Goal: Participate in discussion: Engage in conversation with other users on a specific topic

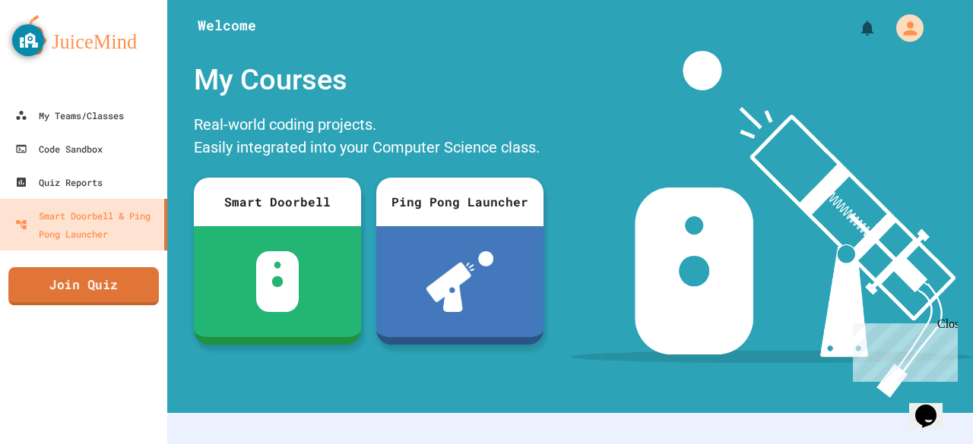
click at [126, 299] on link "Join Quiz" at bounding box center [83, 286] width 150 height 38
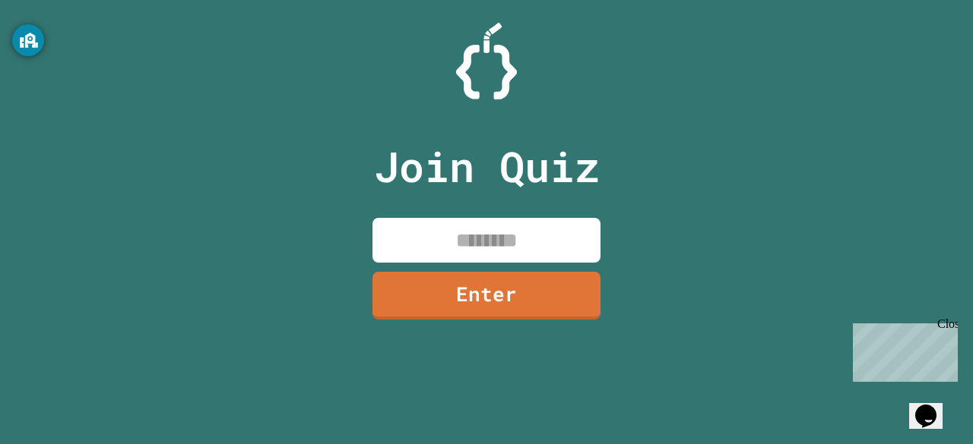
drag, startPoint x: 438, startPoint y: 267, endPoint x: 454, endPoint y: 255, distance: 20.1
click at [454, 255] on div "Join Quiz Enter" at bounding box center [487, 222] width 256 height 369
click at [454, 255] on input at bounding box center [486, 240] width 228 height 45
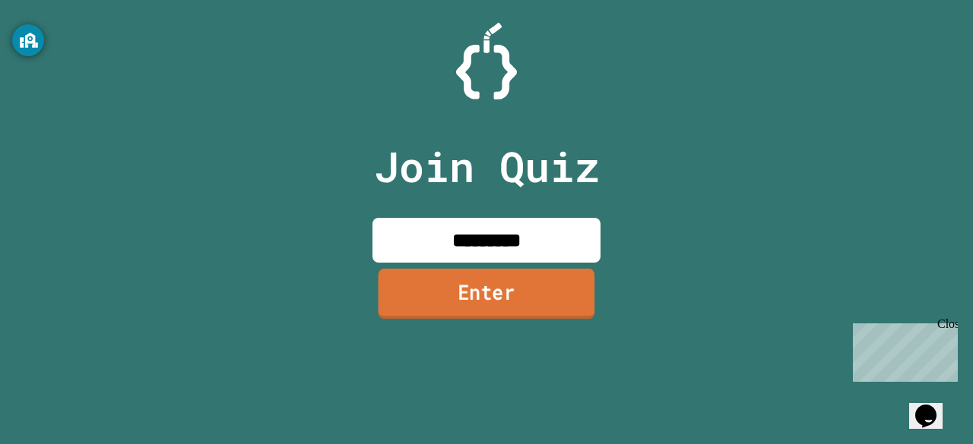
drag, startPoint x: 480, startPoint y: 281, endPoint x: 490, endPoint y: 286, distance: 11.2
click at [490, 286] on link "Enter" at bounding box center [486, 294] width 217 height 50
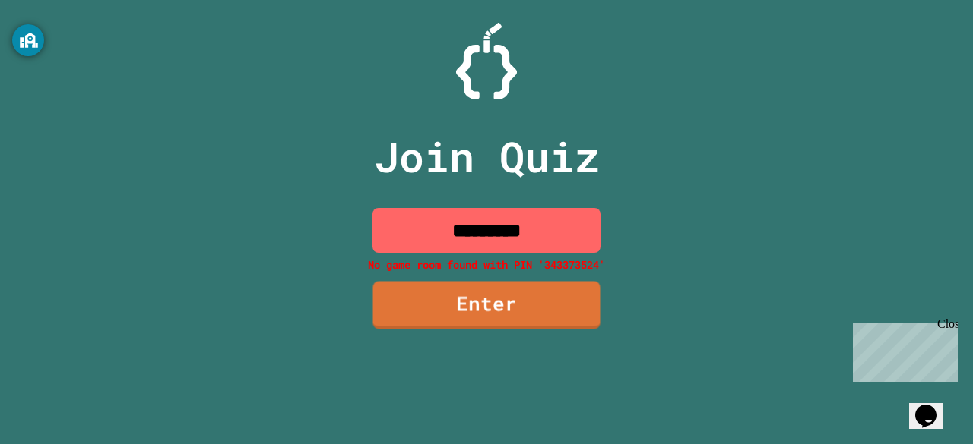
click at [560, 242] on input "*********" at bounding box center [486, 230] width 228 height 45
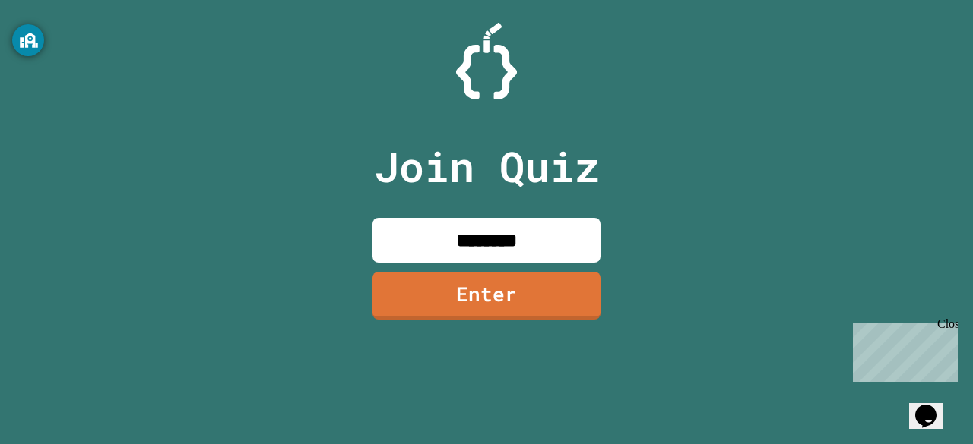
type input "********"
click at [486, 305] on link "Enter" at bounding box center [487, 295] width 230 height 50
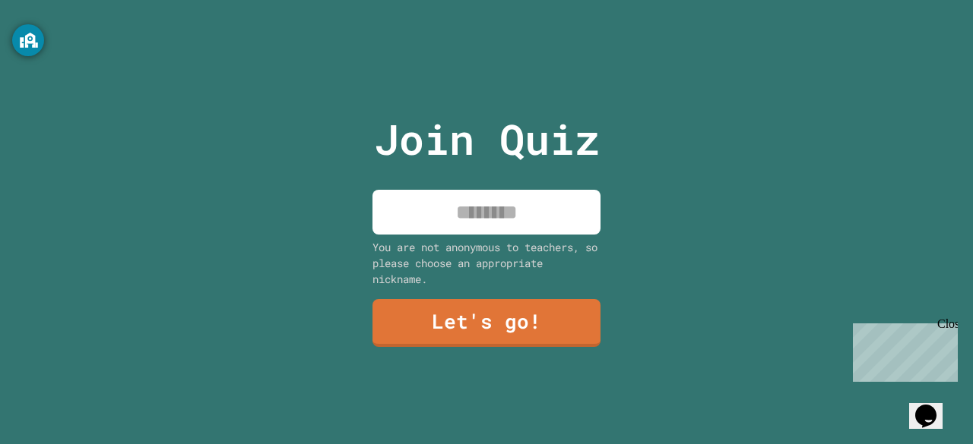
click at [453, 226] on input at bounding box center [486, 212] width 228 height 45
type input "*"
type input "****"
click at [489, 331] on link "Let's go!" at bounding box center [486, 322] width 232 height 50
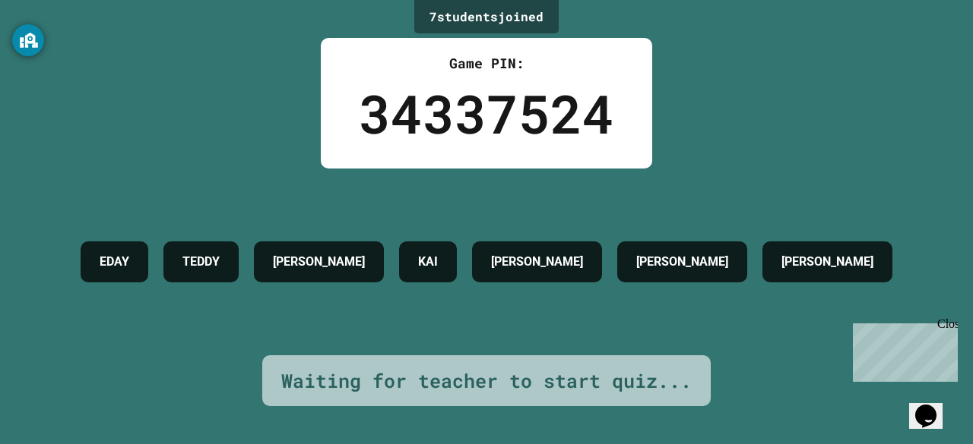
click at [100, 253] on h4 "EDAY" at bounding box center [115, 262] width 30 height 18
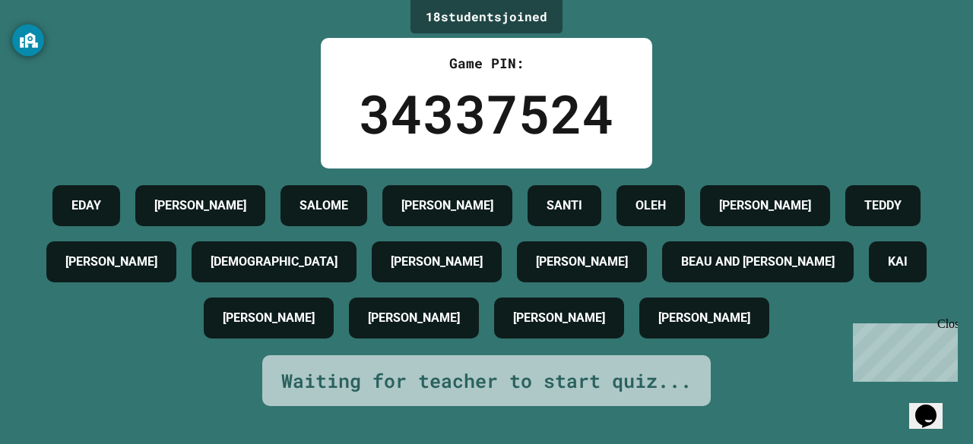
click at [263, 233] on div "[PERSON_NAME] [PERSON_NAME] [PERSON_NAME] [PERSON_NAME] [PERSON_NAME] [PERSON_N…" at bounding box center [486, 262] width 897 height 169
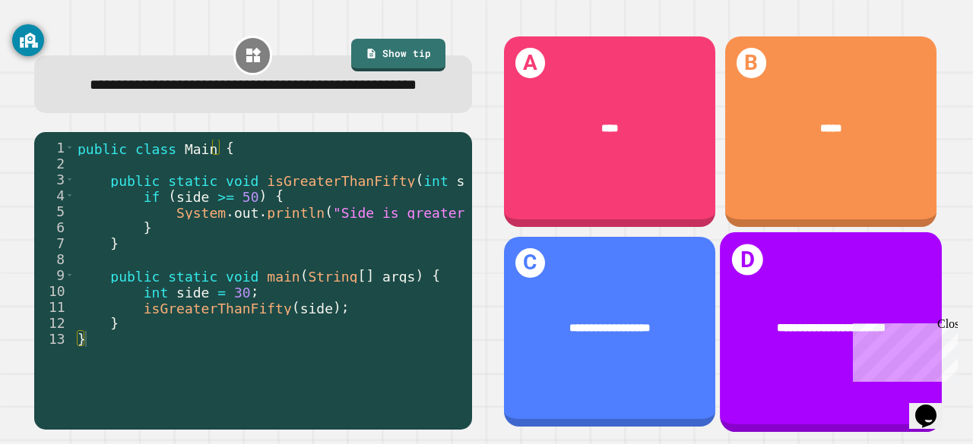
click at [783, 297] on div "**********" at bounding box center [831, 328] width 222 height 65
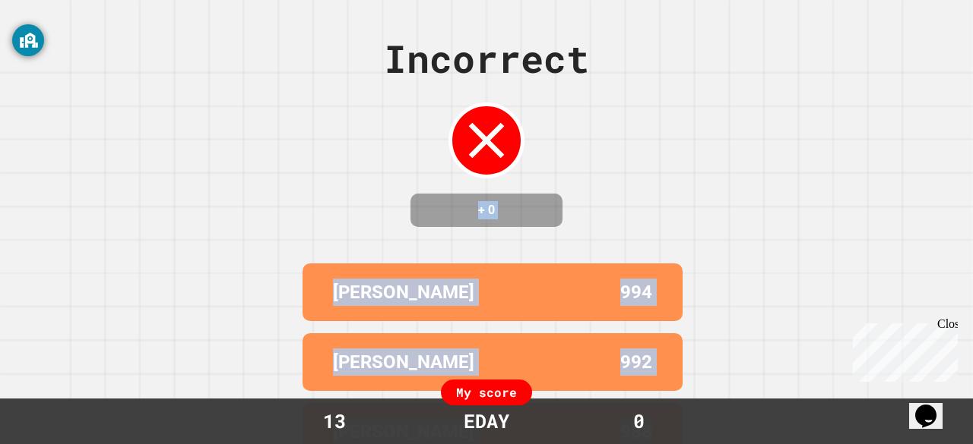
scroll to position [187, 0]
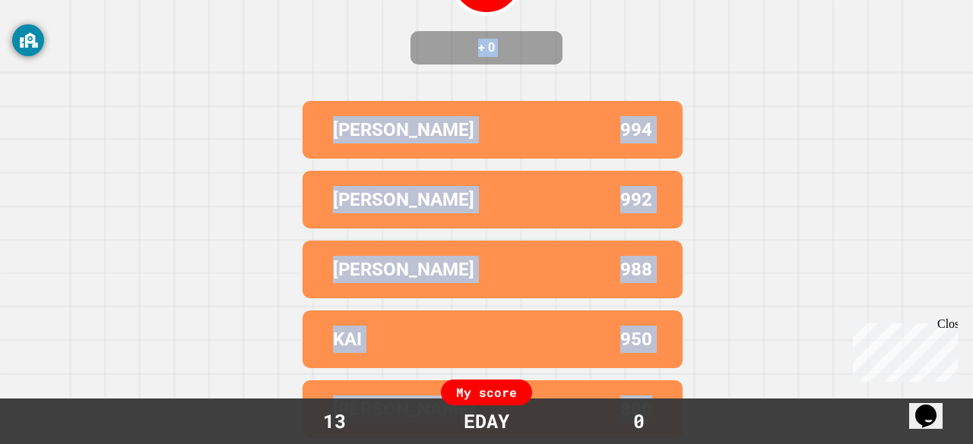
drag, startPoint x: 422, startPoint y: 213, endPoint x: 701, endPoint y: 476, distance: 383.2
click at [701, 444] on html "We are updating our servers at 9:30PM EST [DATE]. [PERSON_NAME] should continue…" at bounding box center [486, 222] width 973 height 444
click at [737, 242] on div "Incorrect + 0 [PERSON_NAME] 994 [PERSON_NAME] 992 [PERSON_NAME] 988 KAI 950 [PE…" at bounding box center [486, 59] width 973 height 444
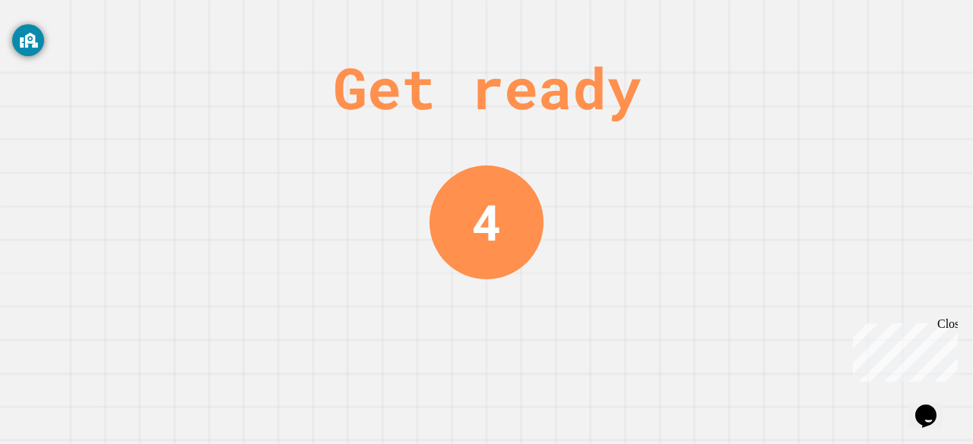
scroll to position [0, 0]
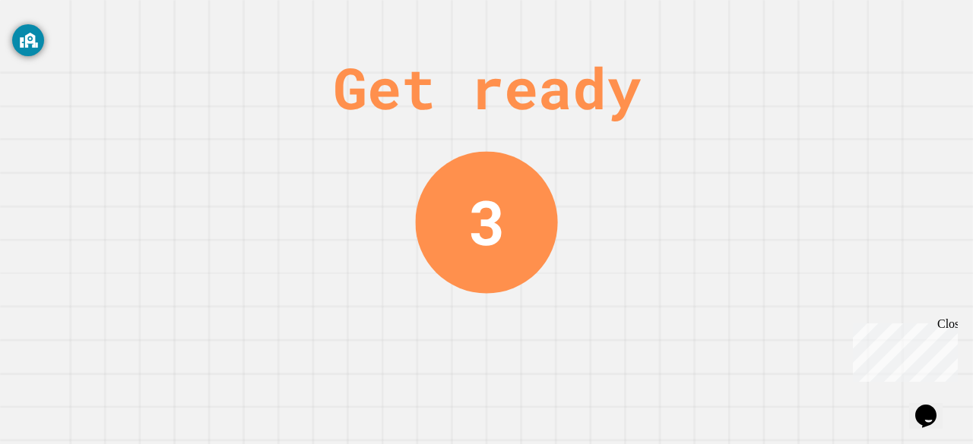
drag, startPoint x: 1583, startPoint y: 559, endPoint x: 661, endPoint y: 232, distance: 978.8
click at [846, 318] on html "Chat with us now! Close" at bounding box center [901, 350] width 111 height 65
click at [661, 232] on div "Get ready 3" at bounding box center [486, 222] width 973 height 444
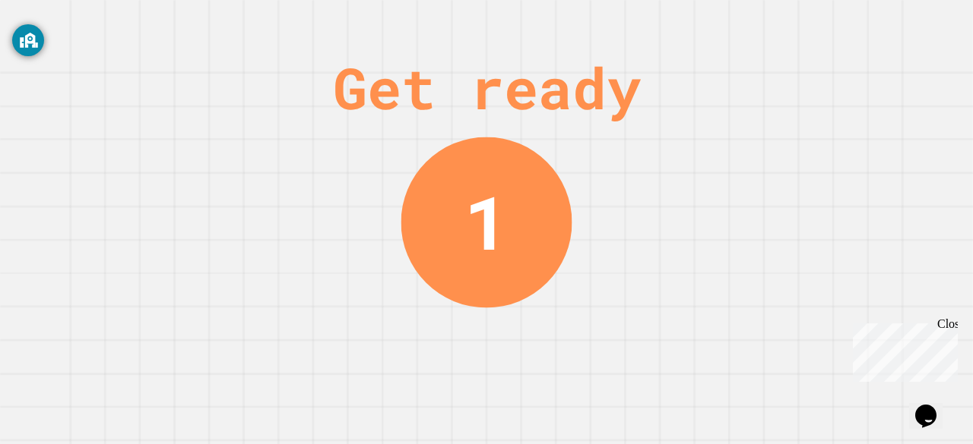
click at [661, 232] on div "Get ready 1" at bounding box center [486, 222] width 973 height 444
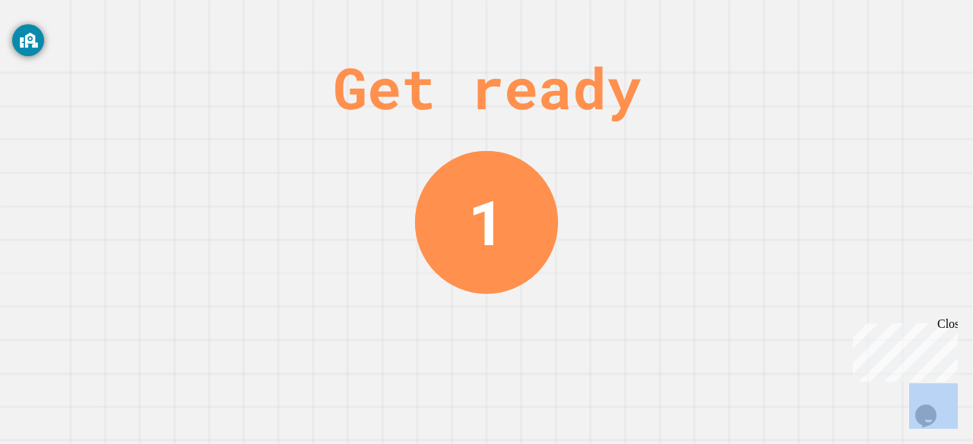
click at [661, 232] on div "Get ready 1" at bounding box center [486, 222] width 973 height 444
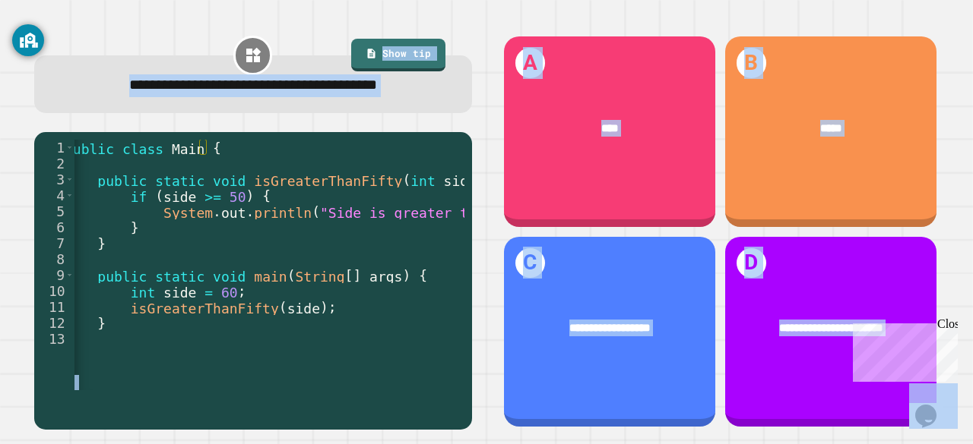
scroll to position [0, 12]
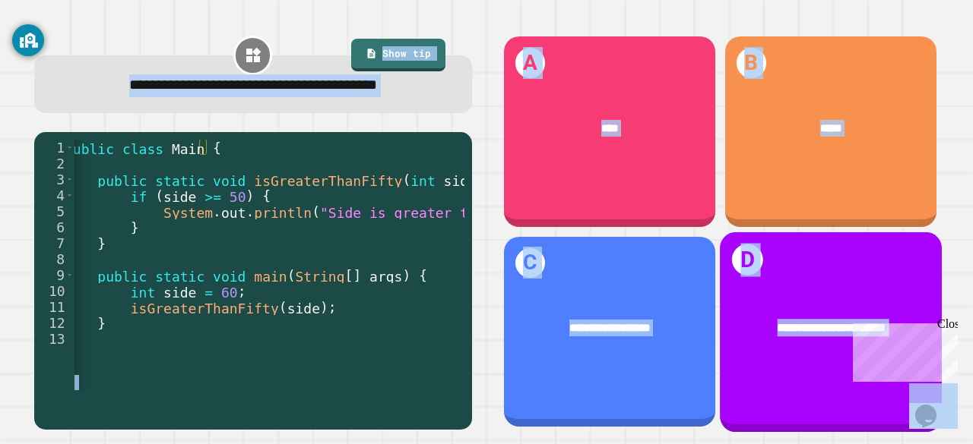
click at [824, 296] on div "**********" at bounding box center [831, 328] width 222 height 65
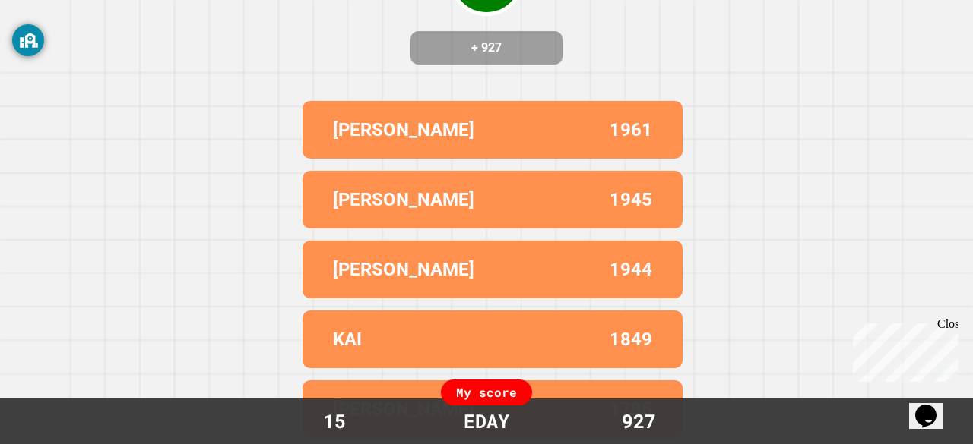
scroll to position [0, 0]
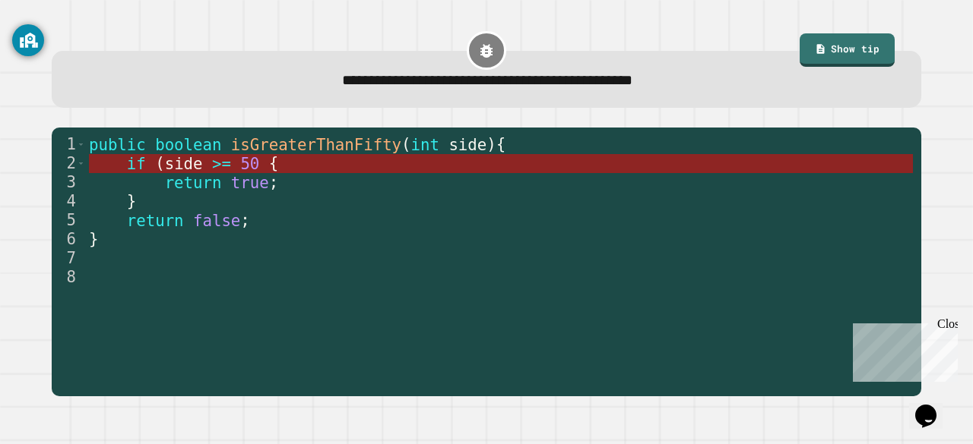
click at [216, 166] on span ">=" at bounding box center [221, 163] width 19 height 18
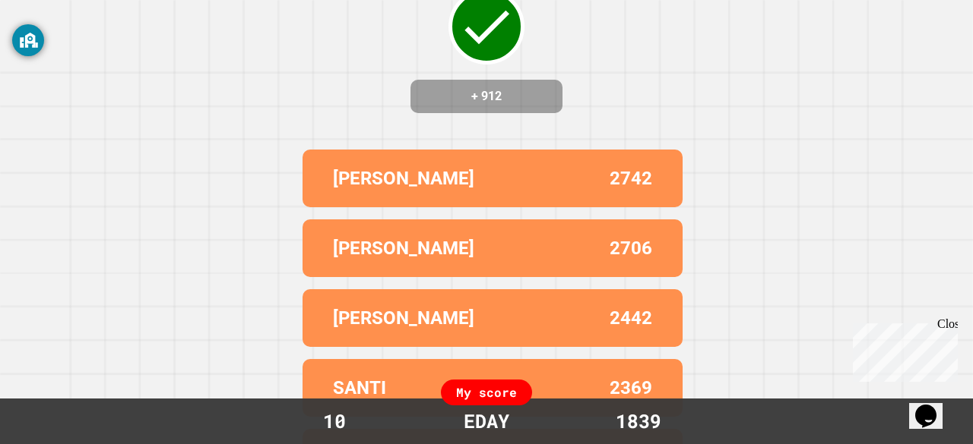
scroll to position [187, 0]
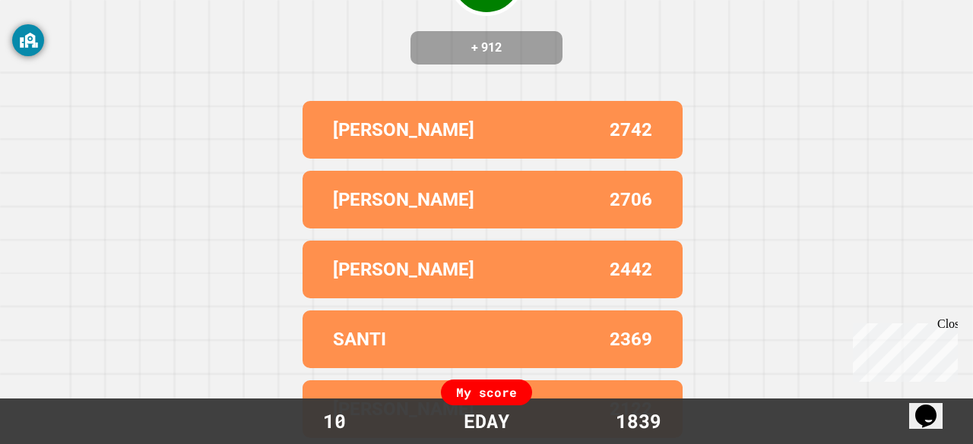
click at [333, 195] on p "[PERSON_NAME]" at bounding box center [403, 199] width 141 height 27
drag, startPoint x: 328, startPoint y: 195, endPoint x: 372, endPoint y: 203, distance: 44.9
click at [372, 203] on div "LEWIS_ 2706" at bounding box center [492, 200] width 380 height 58
click at [368, 45] on div "Correct! + 912 [PERSON_NAME] 2742 [PERSON_NAME] 2706 [PERSON_NAME] 2442 SANTI 2…" at bounding box center [486, 59] width 973 height 444
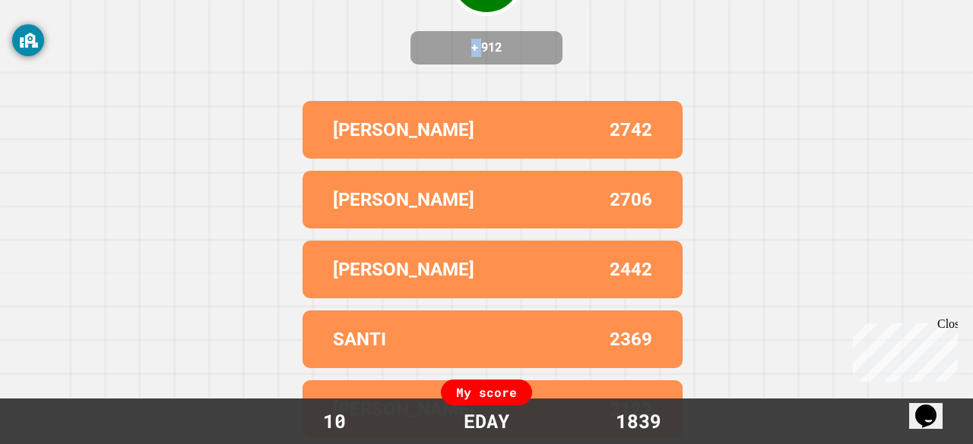
click at [368, 45] on div "Correct! + 912 [PERSON_NAME] 2742 [PERSON_NAME] 2706 [PERSON_NAME] 2442 SANTI 2…" at bounding box center [486, 59] width 973 height 444
click at [268, 87] on div "Correct! + 912 [PERSON_NAME] 2742 [PERSON_NAME] 2706 [PERSON_NAME] 2442 SANTI 2…" at bounding box center [486, 59] width 973 height 444
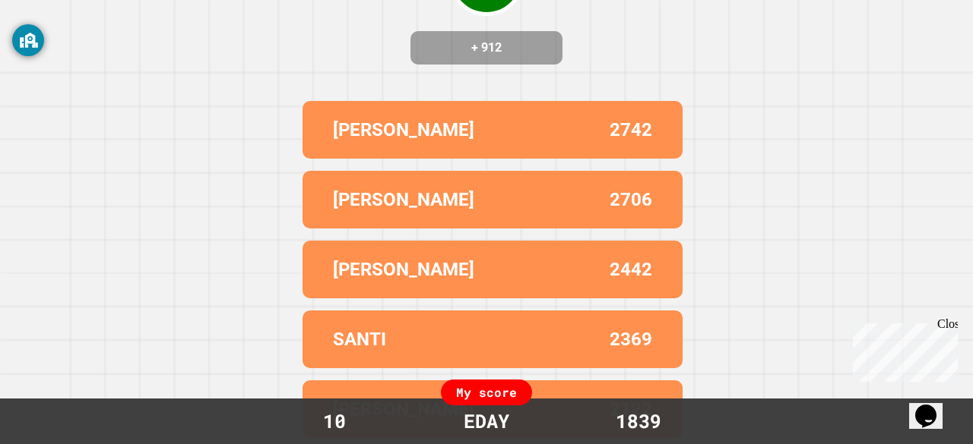
click at [268, 87] on div "Correct! + 912 [PERSON_NAME] 2742 [PERSON_NAME] 2706 [PERSON_NAME] 2442 SANTI 2…" at bounding box center [486, 59] width 973 height 444
click at [330, 39] on div "Correct! + 912 [PERSON_NAME] 2742 [PERSON_NAME] 2706 [PERSON_NAME] 2442 SANTI 2…" at bounding box center [486, 59] width 973 height 444
click at [232, 75] on div "Correct! + 912 [PERSON_NAME] 2742 [PERSON_NAME] 2706 [PERSON_NAME] 2442 SANTI 2…" at bounding box center [486, 59] width 973 height 444
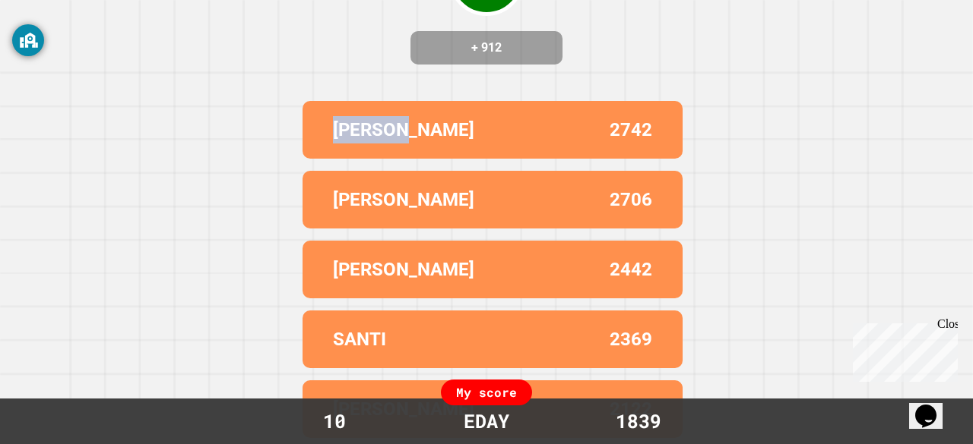
click at [232, 75] on div "Correct! + 912 [PERSON_NAME] 2742 [PERSON_NAME] 2706 [PERSON_NAME] 2442 SANTI 2…" at bounding box center [486, 59] width 973 height 444
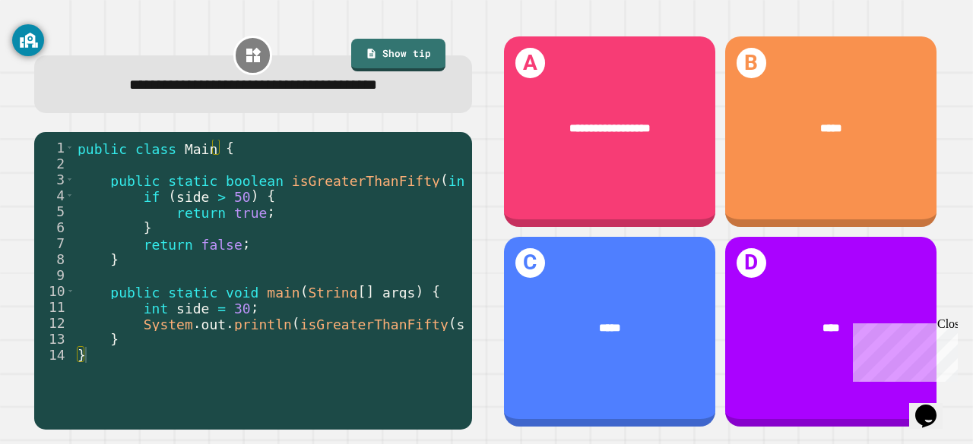
scroll to position [0, 0]
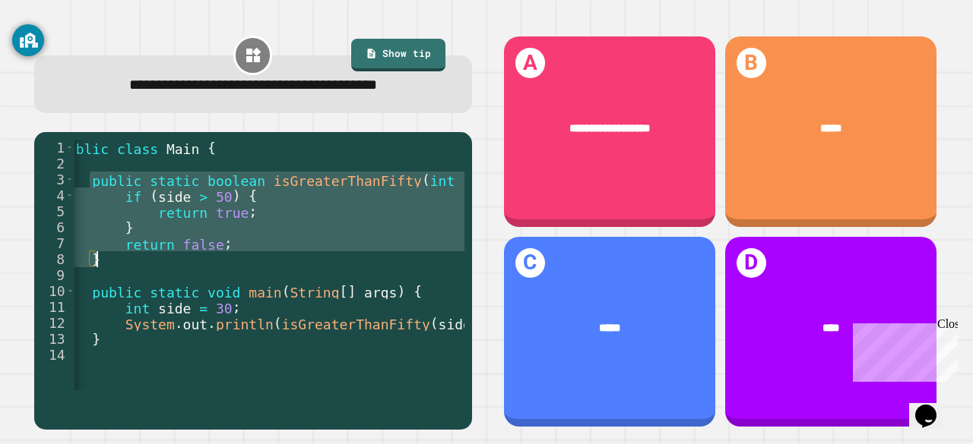
drag, startPoint x: 109, startPoint y: 183, endPoint x: 216, endPoint y: 253, distance: 127.3
click at [216, 253] on div "public class Main { public static boolean isGreaterThanFifty ( int side ) { if …" at bounding box center [269, 275] width 427 height 271
click at [216, 253] on div "public class Main { public static boolean isGreaterThanFifty ( int side ) { if …" at bounding box center [269, 265] width 390 height 251
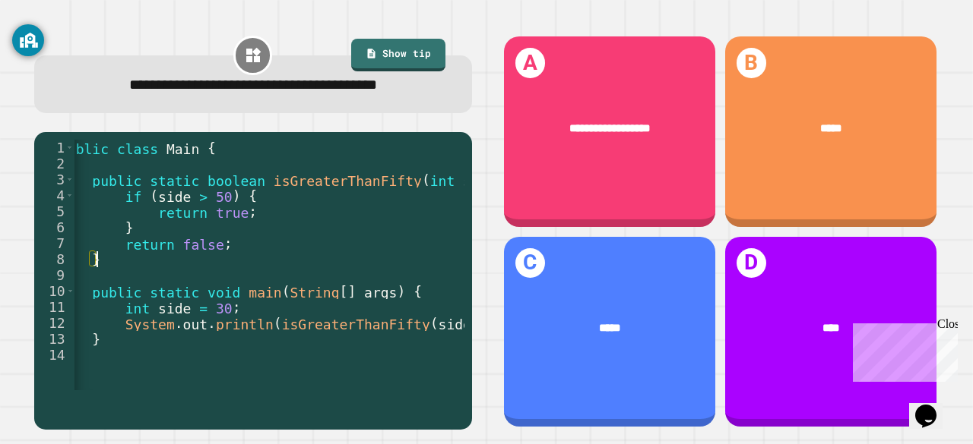
type textarea "* *"
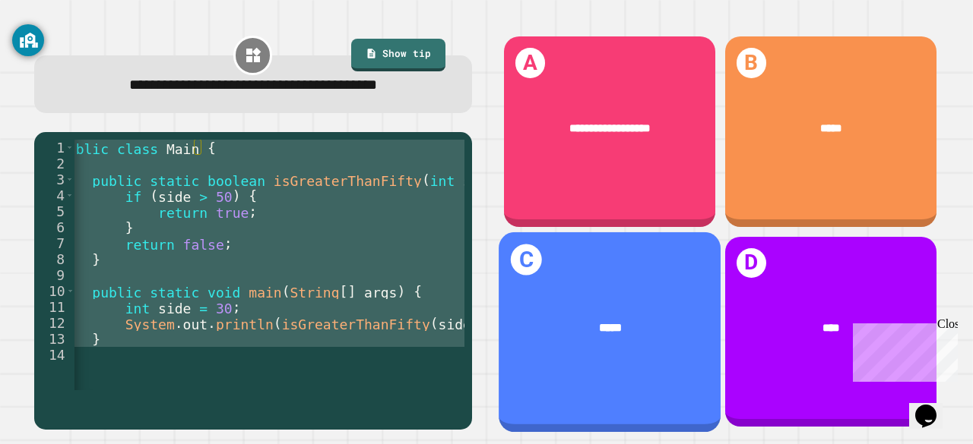
click at [589, 296] on div "*****" at bounding box center [609, 328] width 222 height 65
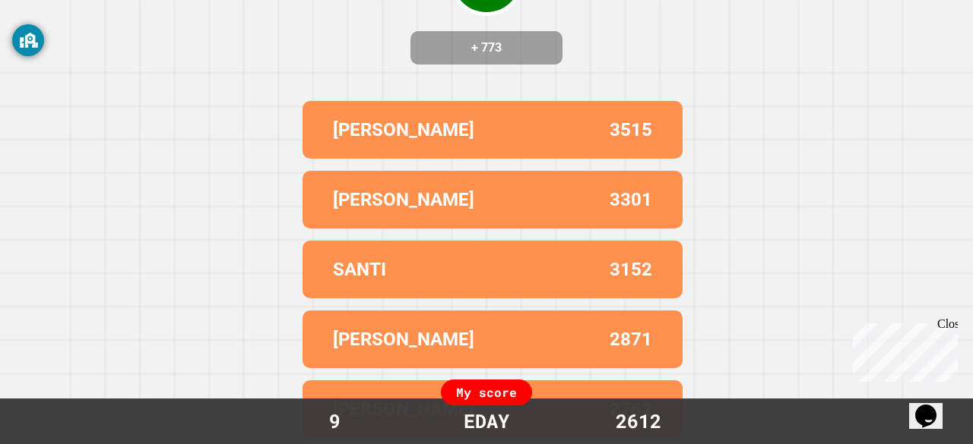
scroll to position [0, 0]
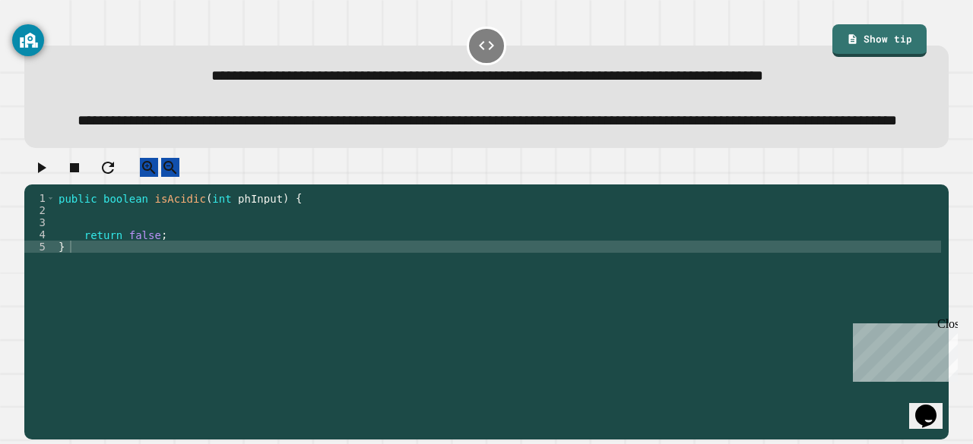
click at [238, 239] on div "public boolean isAcidic ( int phInput ) { return false ; }" at bounding box center [497, 289] width 885 height 195
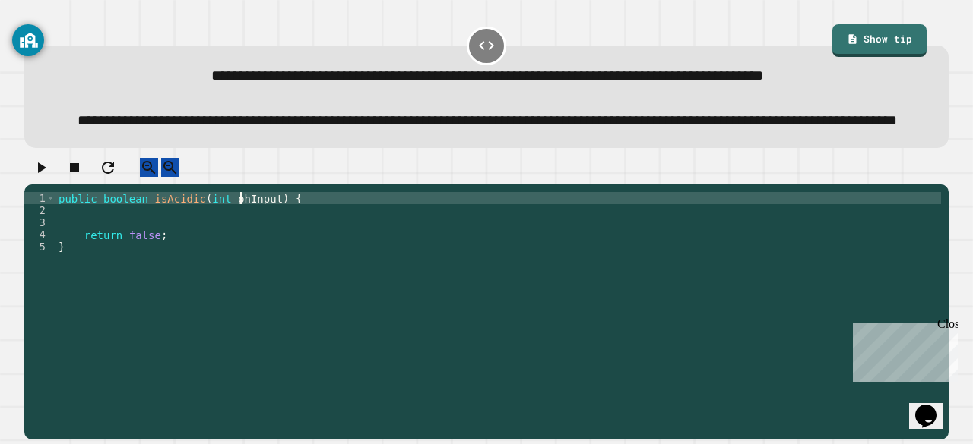
click at [238, 239] on div "public boolean isAcidic ( int phInput ) { return false ; }" at bounding box center [497, 289] width 885 height 195
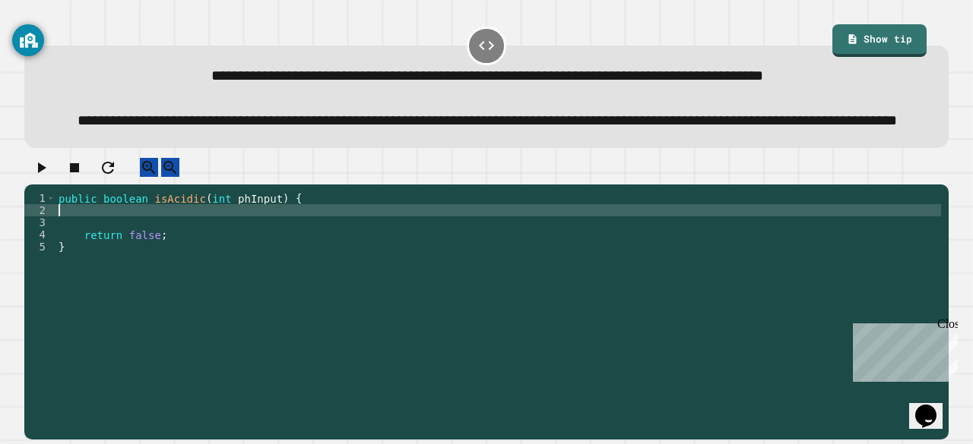
click at [237, 251] on div "public boolean isAcidic ( int phInput ) { return false ; }" at bounding box center [497, 289] width 885 height 195
type textarea "*"
click at [224, 318] on div "public boolean isAcidic ( int phInput ) { return false ; }" at bounding box center [497, 289] width 885 height 195
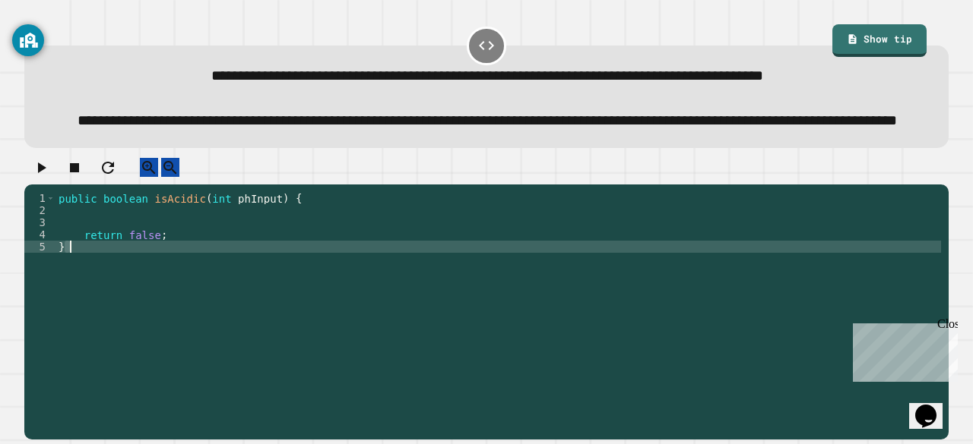
scroll to position [0, 0]
click at [224, 318] on div "public boolean isAcidic ( int phInput ) { return false ; }" at bounding box center [497, 289] width 885 height 195
type textarea "*"
click at [857, 51] on link "Show tip" at bounding box center [879, 39] width 96 height 35
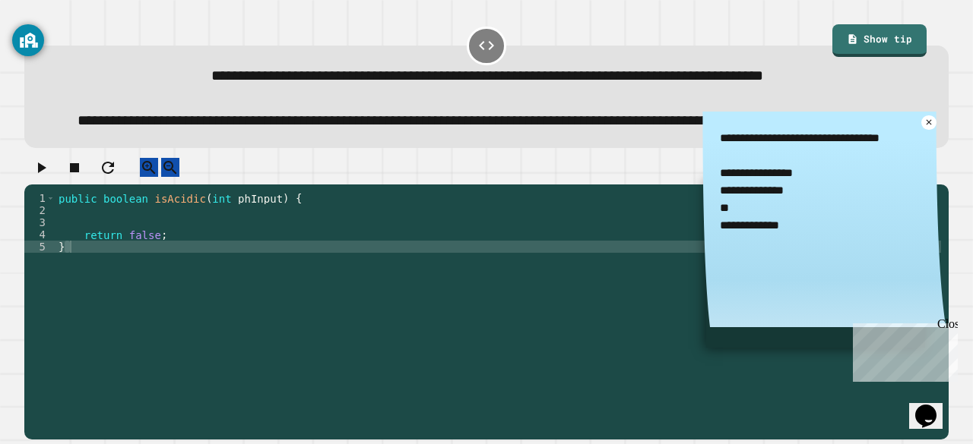
drag, startPoint x: 697, startPoint y: 196, endPoint x: 778, endPoint y: 267, distance: 107.6
click at [778, 251] on textarea "**********" at bounding box center [823, 182] width 243 height 140
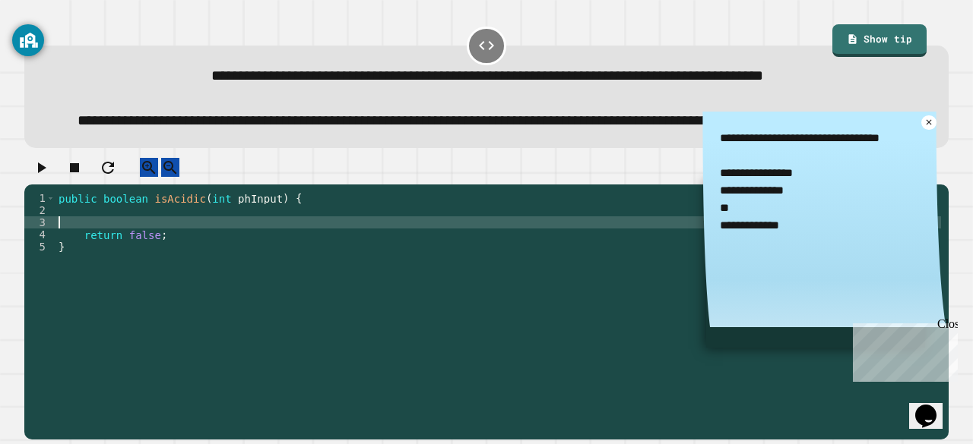
click at [224, 265] on div "public boolean isAcidic ( int phInput ) { return false ; }" at bounding box center [497, 289] width 885 height 195
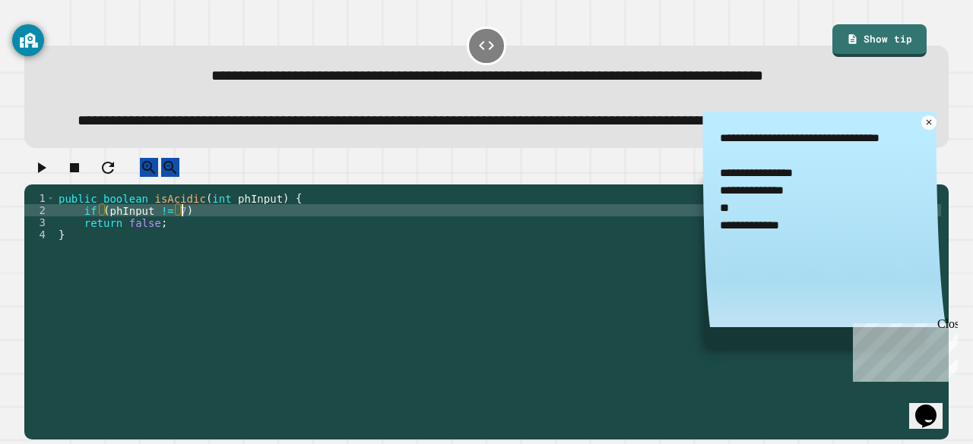
scroll to position [0, 8]
type textarea "**********"
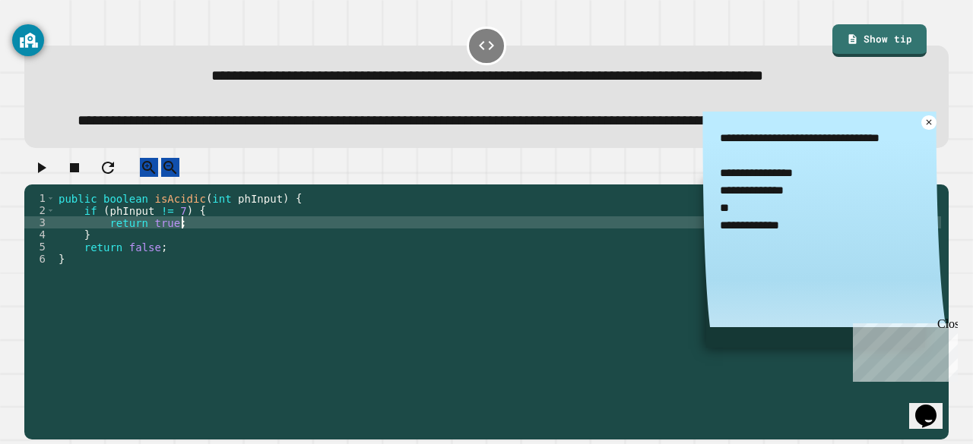
type textarea "**********"
click at [46, 177] on icon "button" at bounding box center [41, 168] width 18 height 18
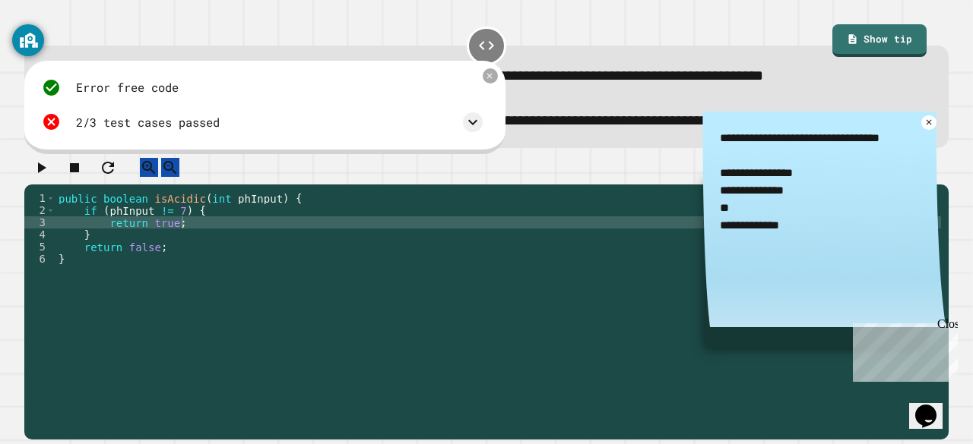
click at [485, 140] on div "Error free code trueaaljcwvinrhwaclrnqw34rqwhx3xernqwr3ha3xrnhtrueaaljcwvinrhwa…" at bounding box center [262, 105] width 456 height 69
click at [468, 131] on icon at bounding box center [472, 122] width 18 height 18
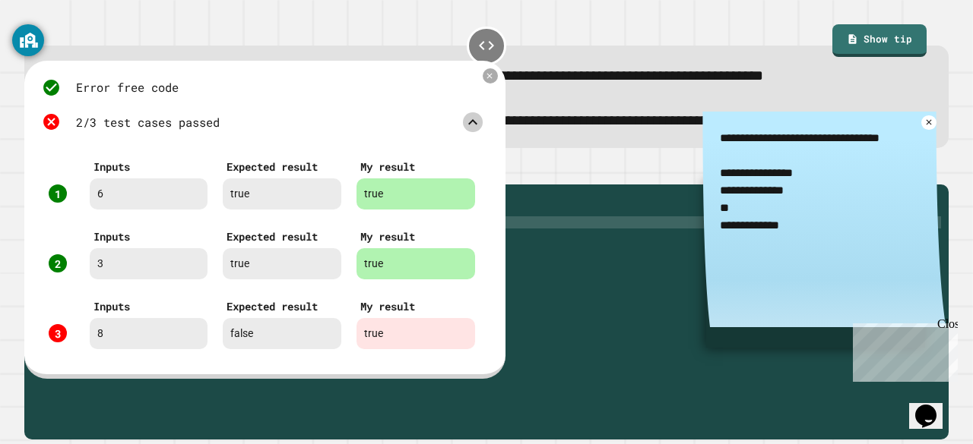
scroll to position [31, 0]
click at [584, 256] on div "public boolean isAcidic ( int phInput ) { if ( phInput != 7 ) { return true ; }…" at bounding box center [497, 289] width 885 height 195
click at [492, 82] on icon at bounding box center [489, 76] width 11 height 11
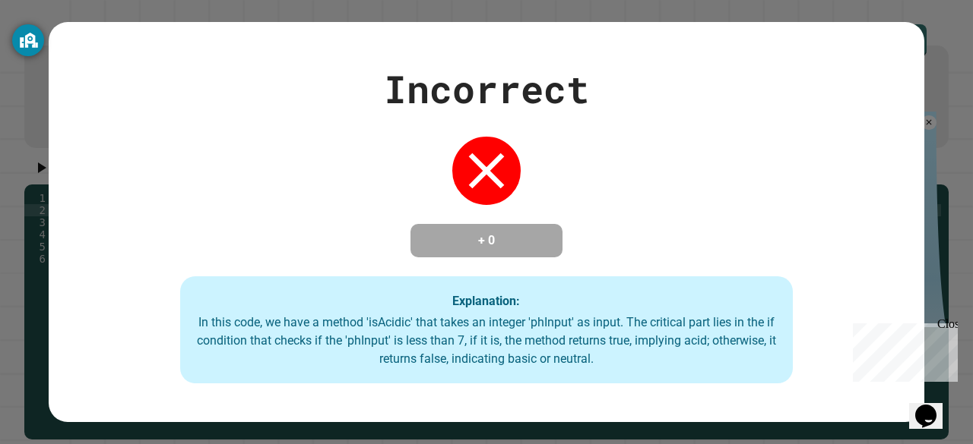
click at [181, 258] on div "**********" at bounding box center [486, 222] width 973 height 444
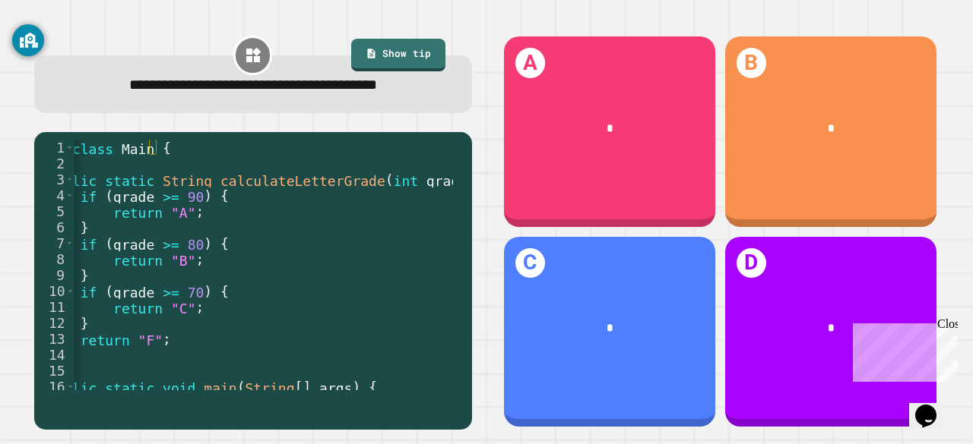
scroll to position [0, 0]
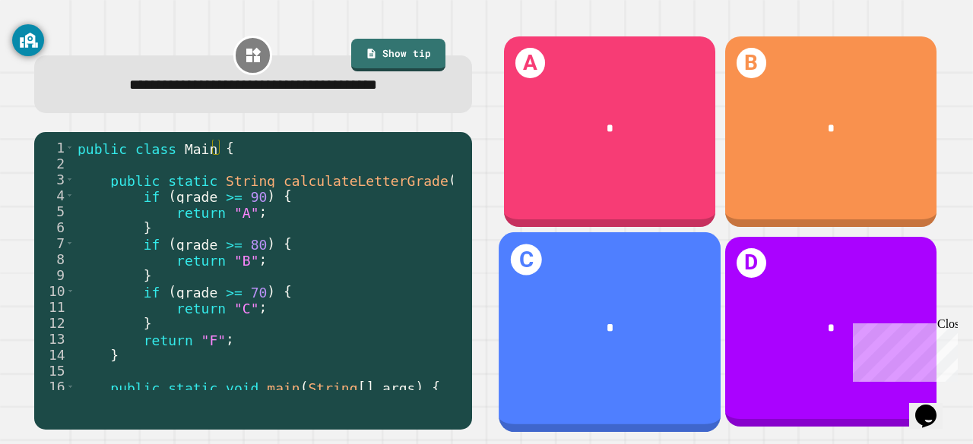
click at [574, 296] on div "*" at bounding box center [609, 328] width 222 height 65
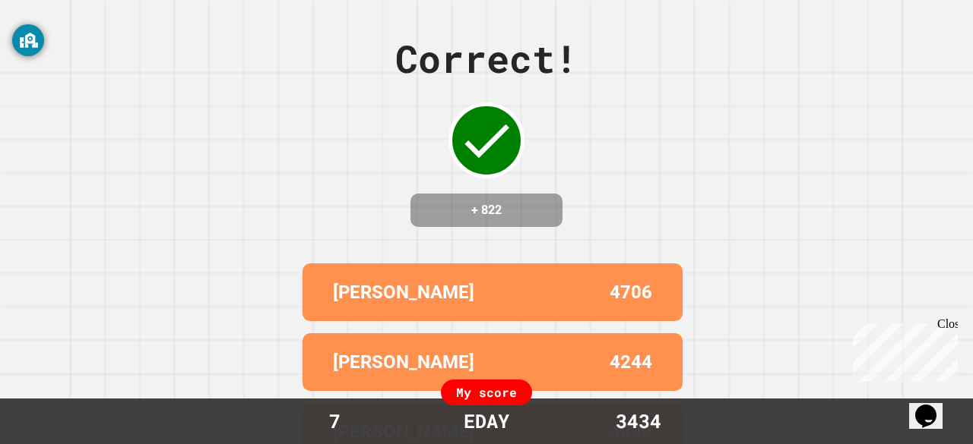
click at [625, 77] on div "Correct! + 822 [PERSON_NAME] 4706 FIONA 4244 [PERSON_NAME] 4030 [PERSON_NAME] 3…" at bounding box center [486, 222] width 973 height 444
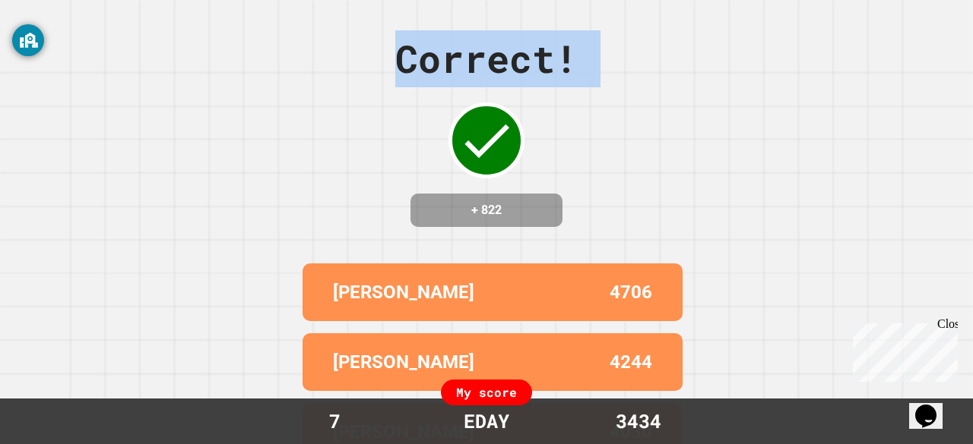
click at [625, 77] on div "Correct! + 822 [PERSON_NAME] 4706 FIONA 4244 [PERSON_NAME] 4030 [PERSON_NAME] 3…" at bounding box center [486, 222] width 973 height 444
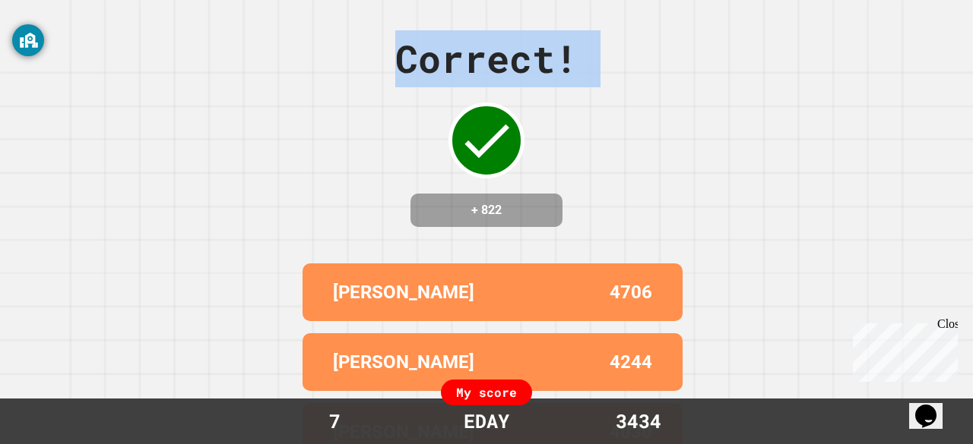
click at [625, 77] on div "Correct! + 822 [PERSON_NAME] 4706 FIONA 4244 [PERSON_NAME] 4030 [PERSON_NAME] 3…" at bounding box center [486, 222] width 973 height 444
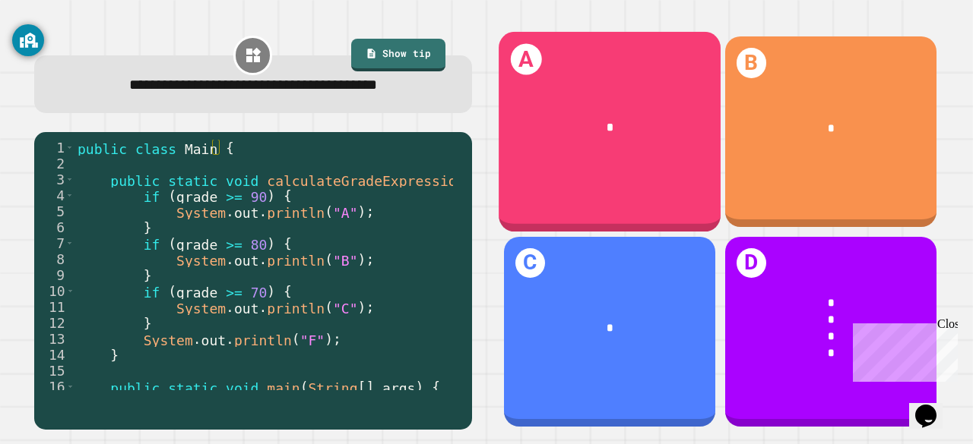
click at [647, 162] on div "A *" at bounding box center [609, 132] width 222 height 200
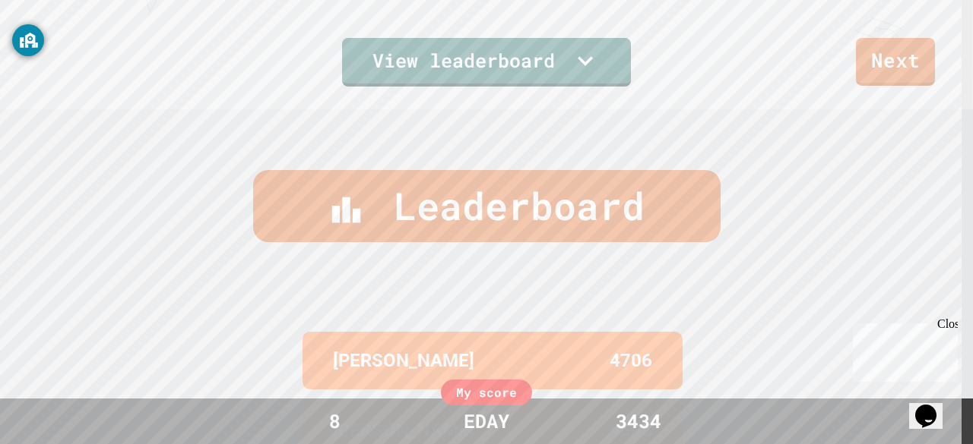
scroll to position [632, 0]
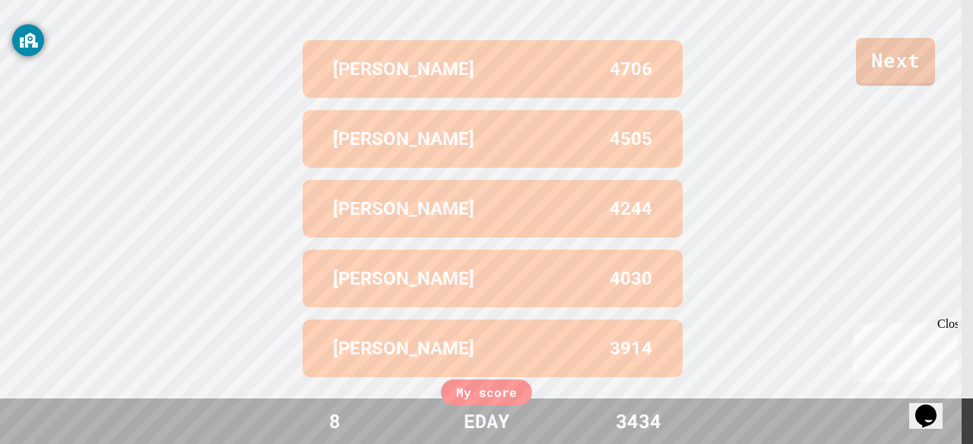
click at [492, 344] on div "3914" at bounding box center [572, 348] width 160 height 27
drag, startPoint x: 487, startPoint y: 344, endPoint x: 527, endPoint y: 349, distance: 39.8
click at [527, 349] on div "3914" at bounding box center [572, 348] width 160 height 27
